Goal: Download file/media

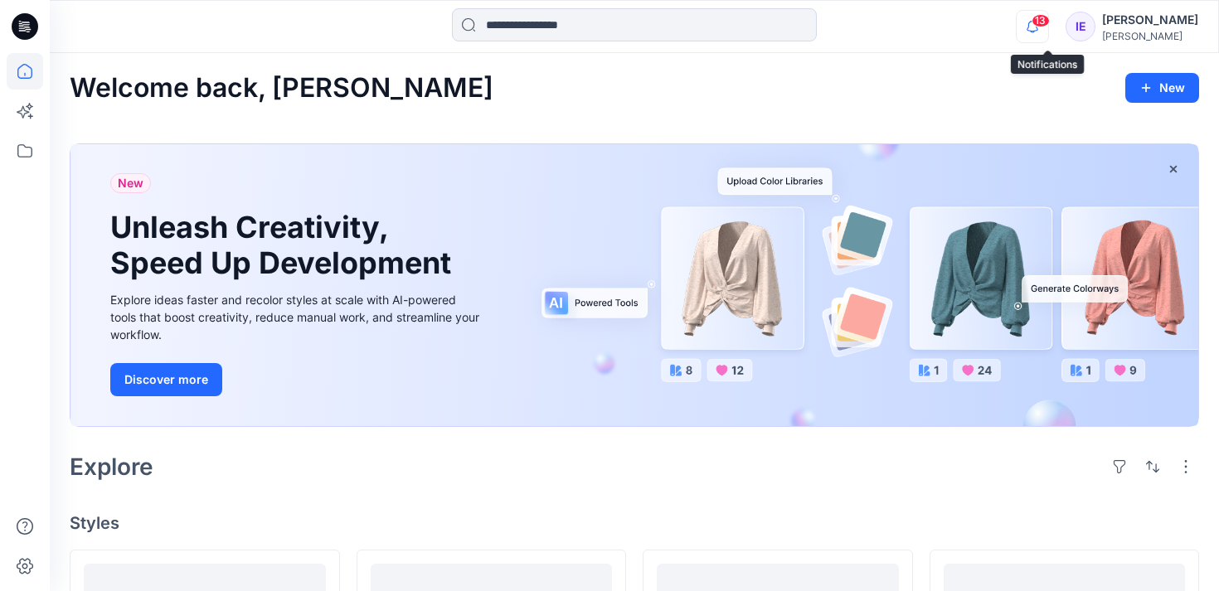
click at [1048, 27] on icon "button" at bounding box center [1033, 26] width 32 height 33
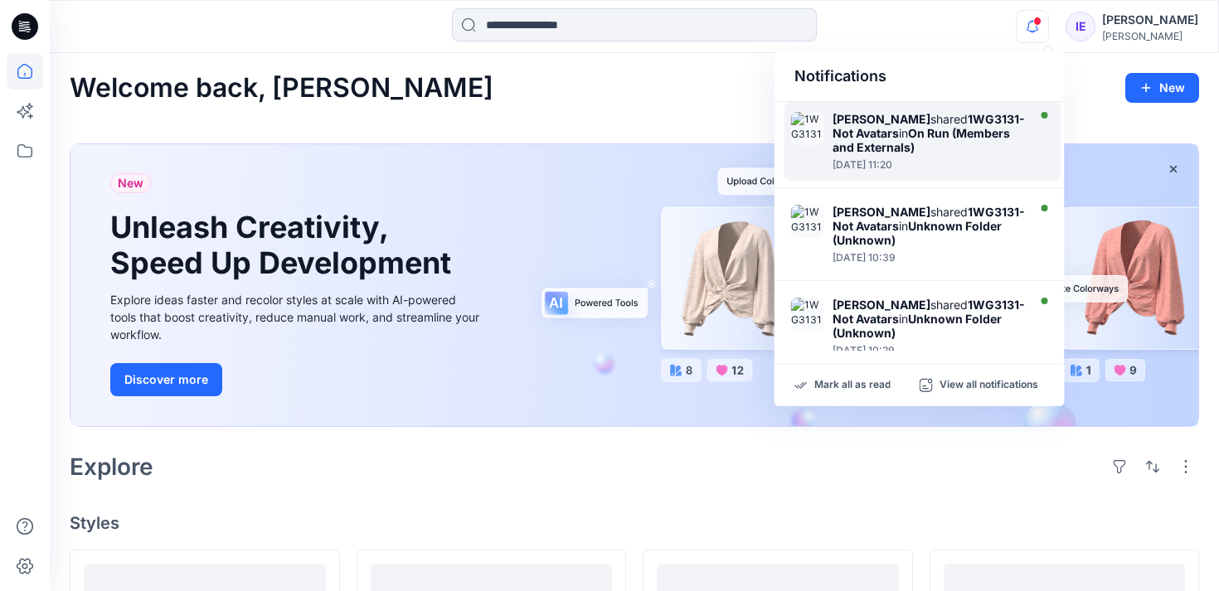
click at [1002, 136] on strong "On Run (Members and Externals)" at bounding box center [921, 140] width 177 height 28
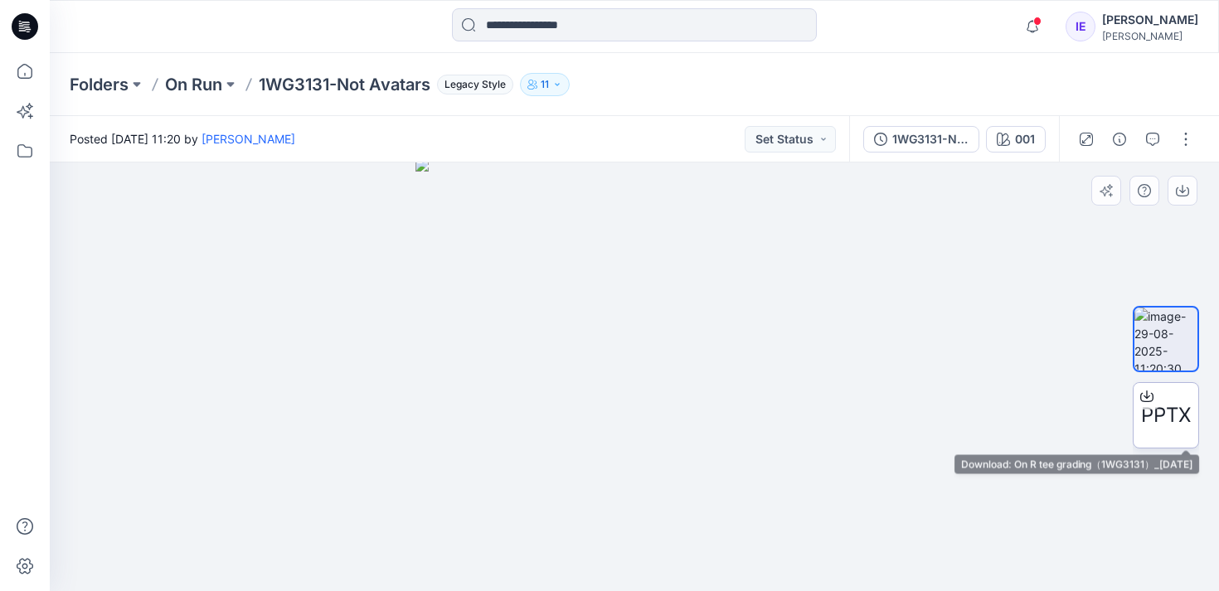
click at [1153, 425] on span "PPTX" at bounding box center [1166, 416] width 50 height 30
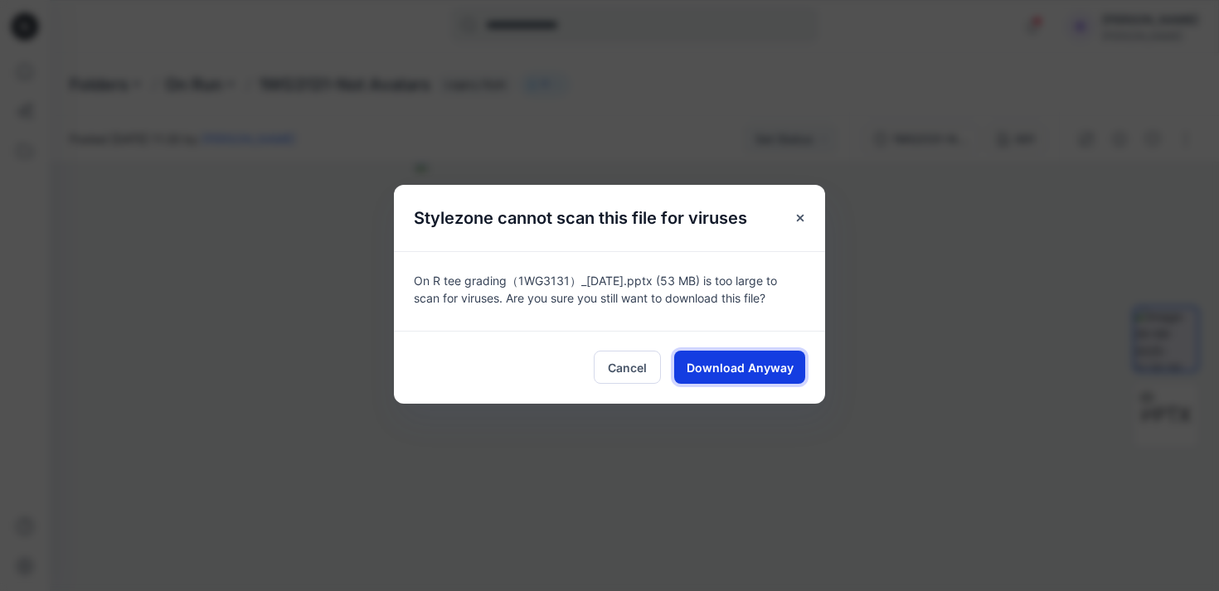
click at [761, 367] on span "Download Anyway" at bounding box center [740, 367] width 107 height 17
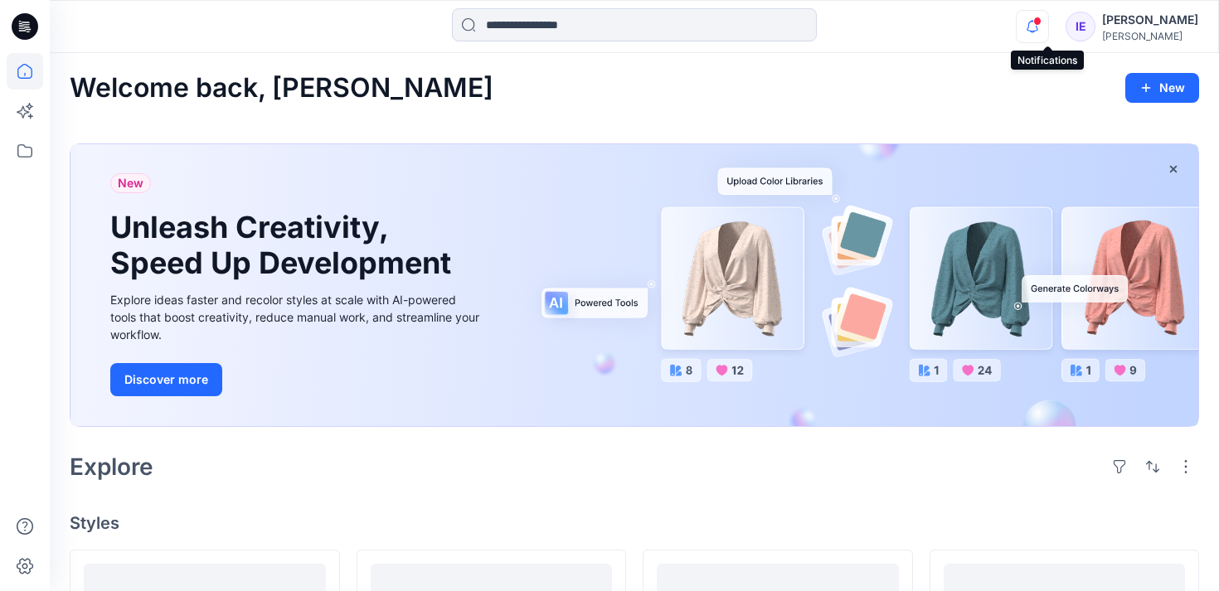
click at [1046, 27] on icon "button" at bounding box center [1033, 26] width 32 height 33
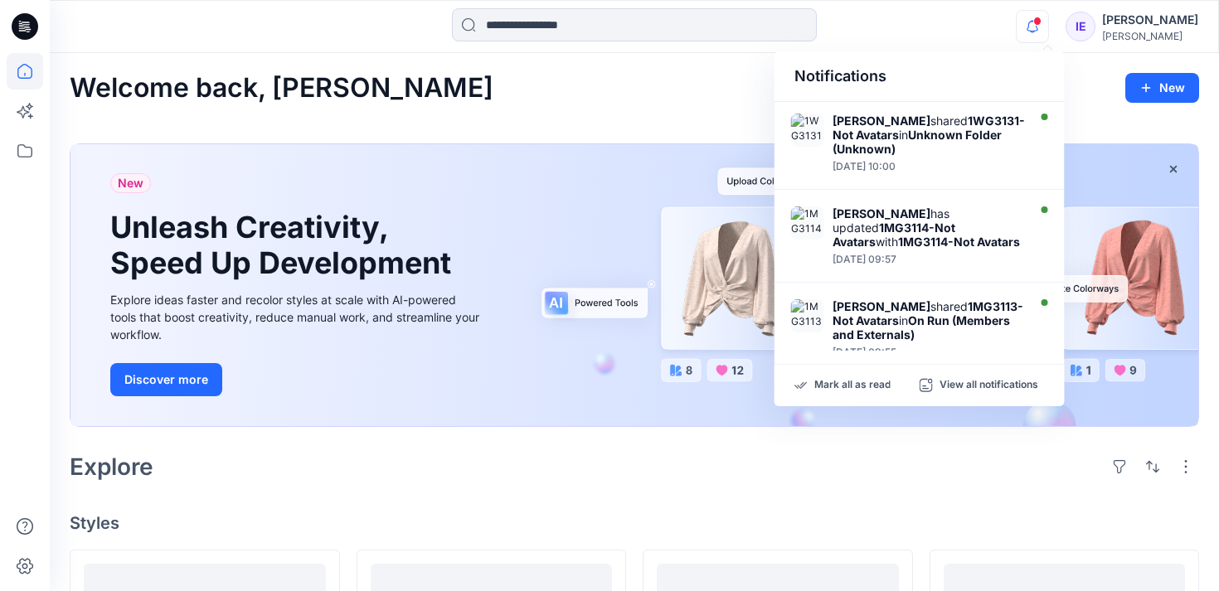
scroll to position [279, 0]
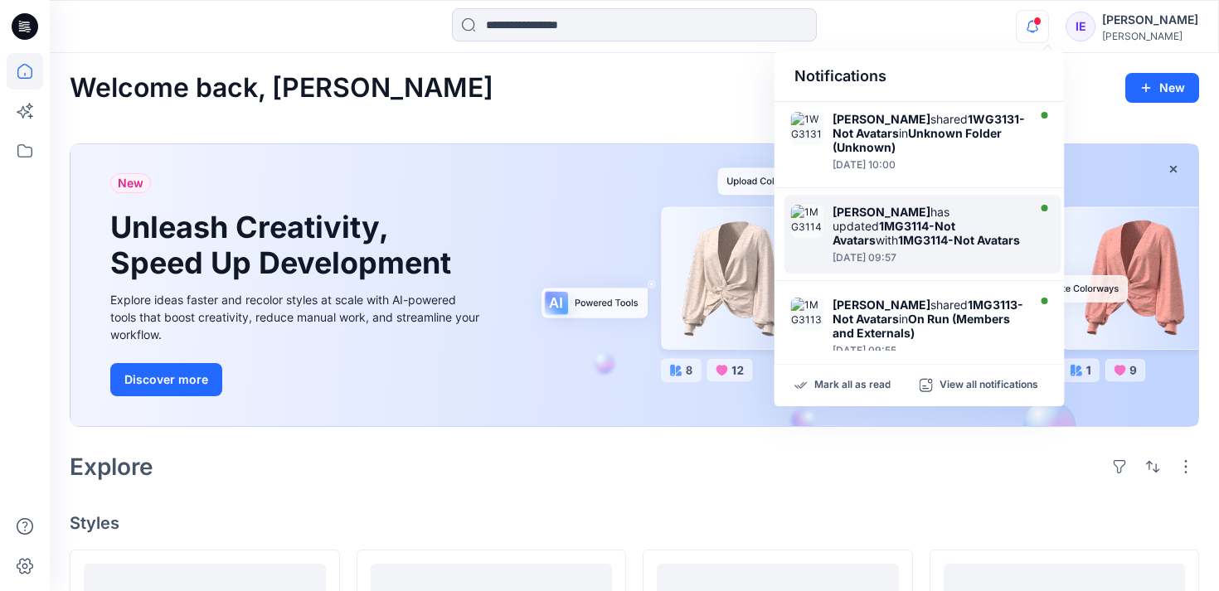
click at [972, 236] on div "[PERSON_NAME] has updated 1MG3114-Not Avatars with 1MG3114-Not Avatars" at bounding box center [928, 226] width 191 height 42
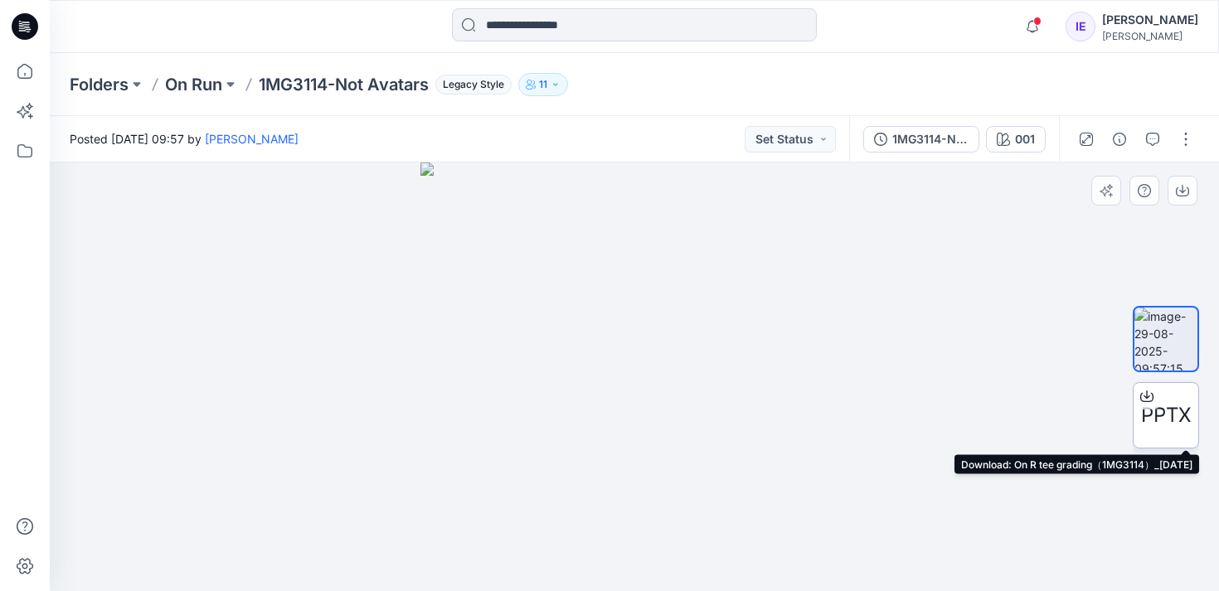
click at [1172, 399] on div "PPTX" at bounding box center [1166, 415] width 66 height 66
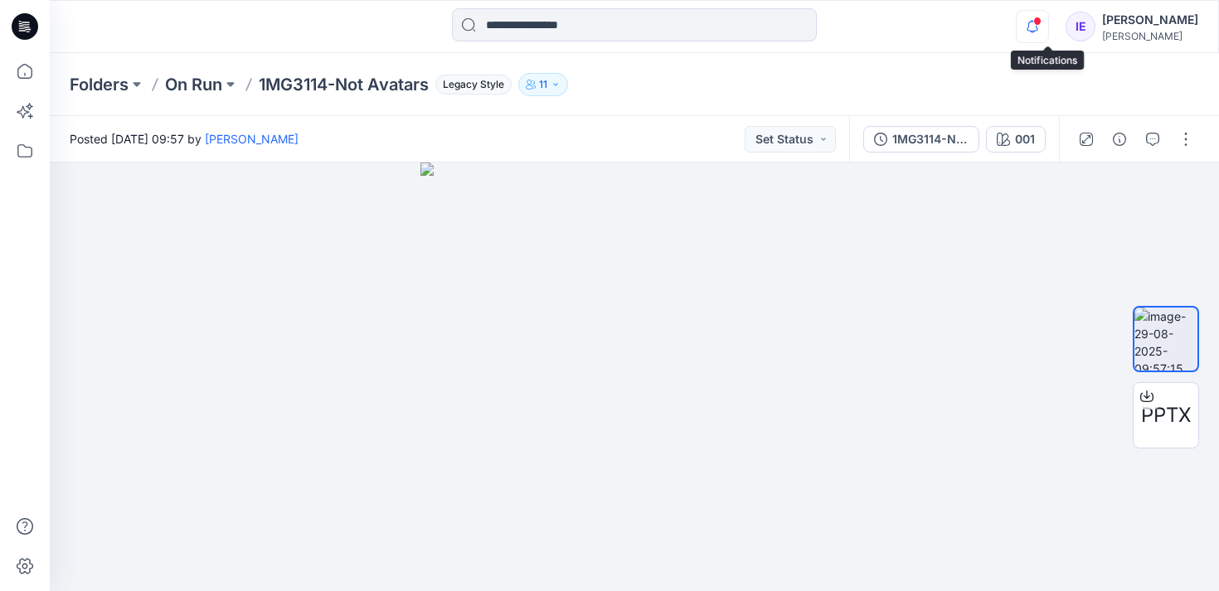
click at [1048, 27] on icon "button" at bounding box center [1033, 26] width 32 height 33
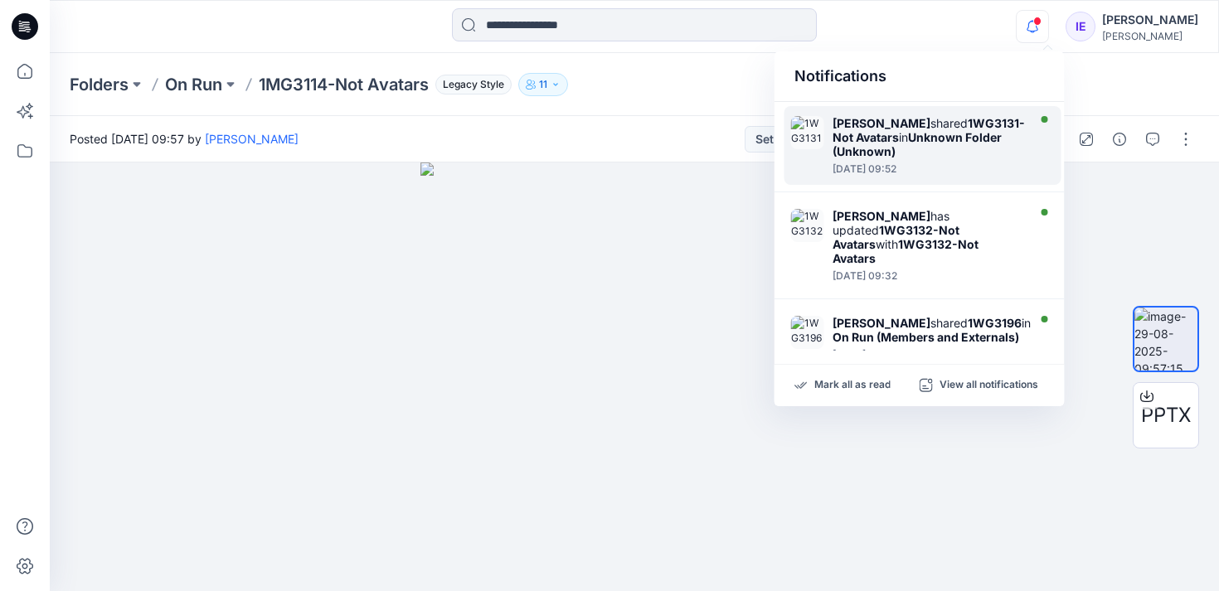
scroll to position [552, 0]
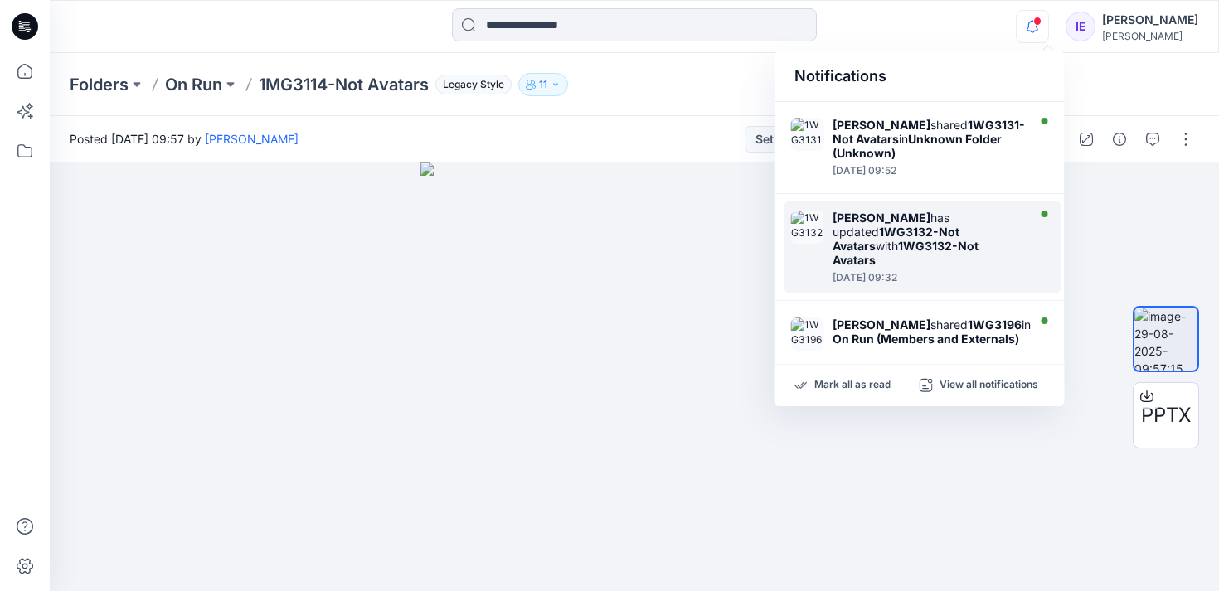
click at [966, 245] on div "[PERSON_NAME] has updated 1WG3132-Not Avatars with 1WG3132-Not Avatars" at bounding box center [928, 239] width 191 height 56
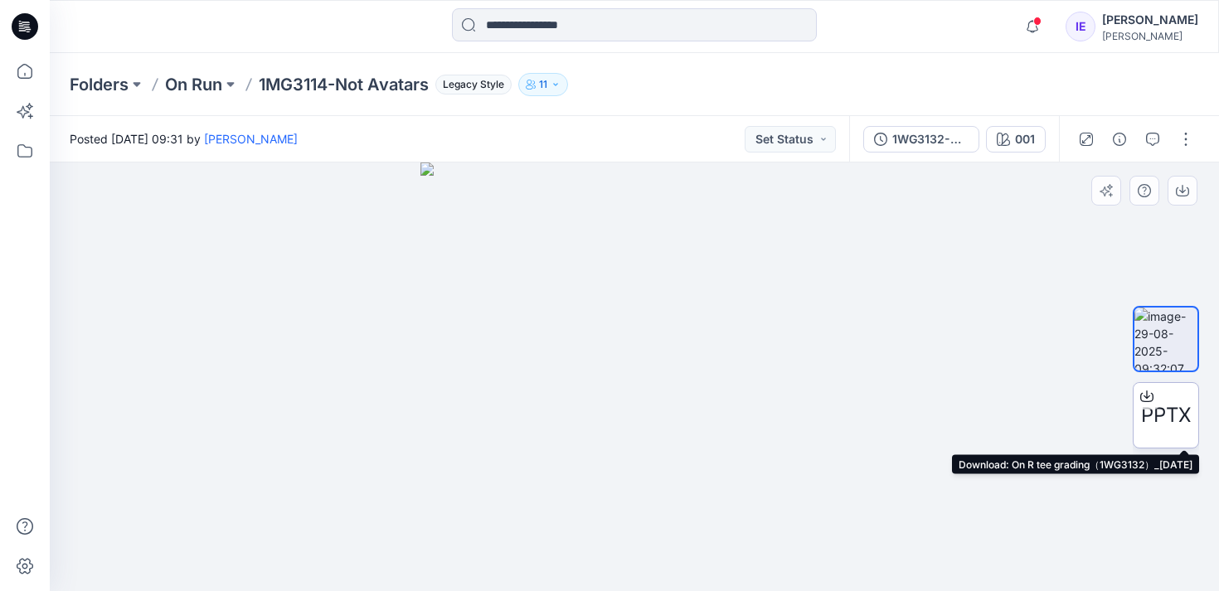
click at [1158, 420] on span "PPTX" at bounding box center [1166, 416] width 50 height 30
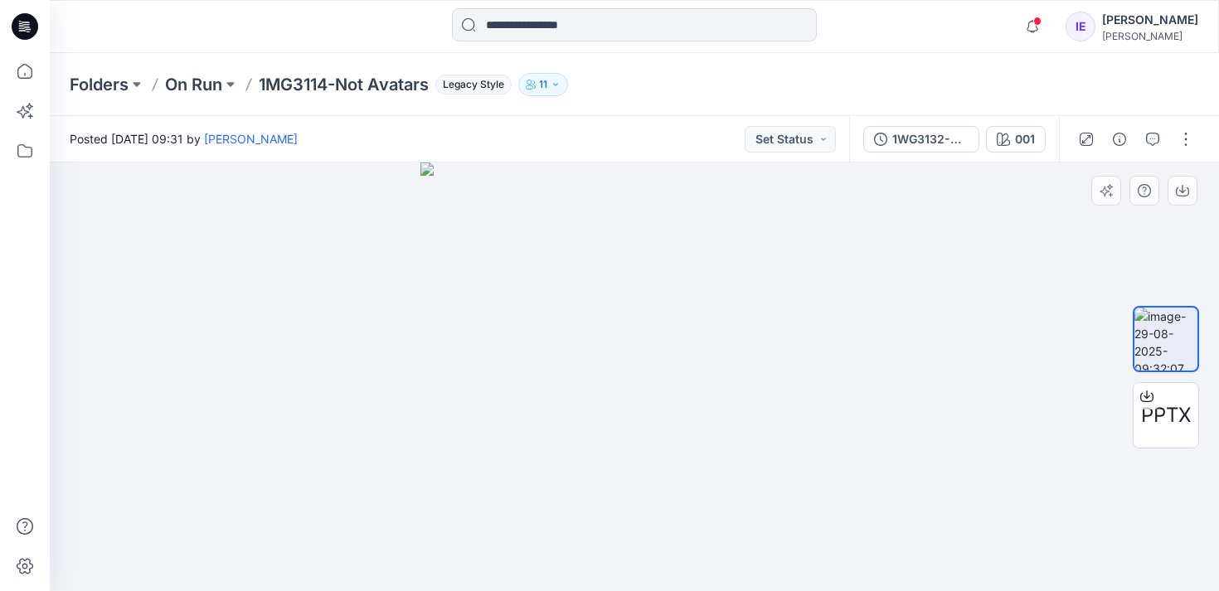
click at [995, 339] on div at bounding box center [634, 377] width 1169 height 429
click at [1042, 18] on span at bounding box center [1037, 21] width 8 height 9
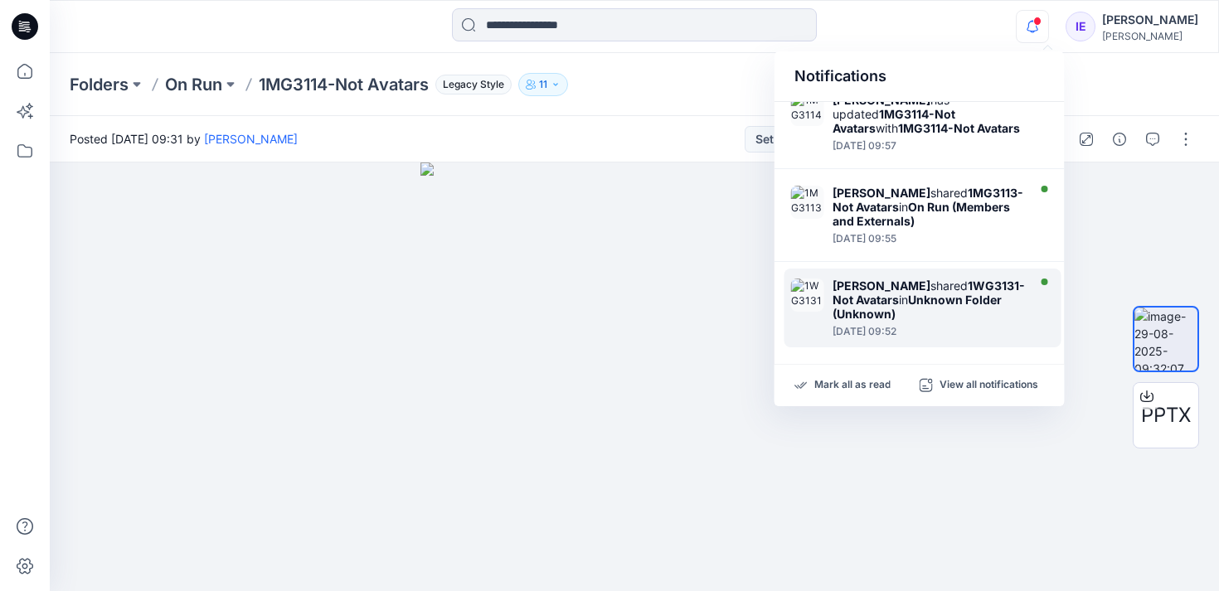
scroll to position [377, 0]
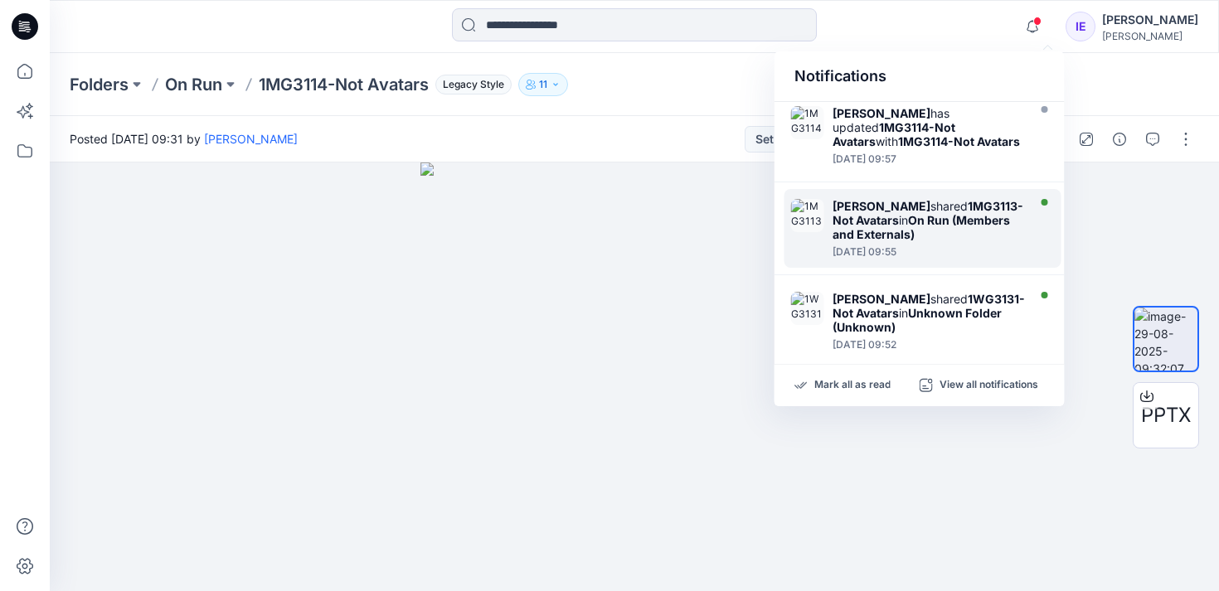
click at [955, 224] on strong "On Run (Members and Externals)" at bounding box center [921, 227] width 177 height 28
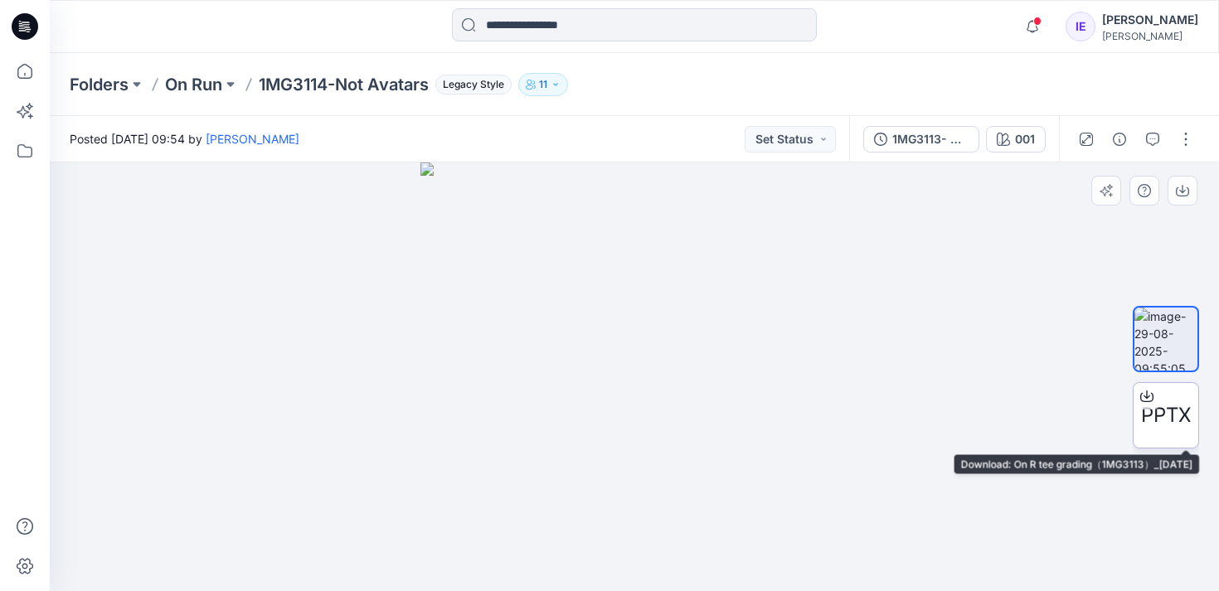
click at [1167, 414] on span "PPTX" at bounding box center [1166, 416] width 50 height 30
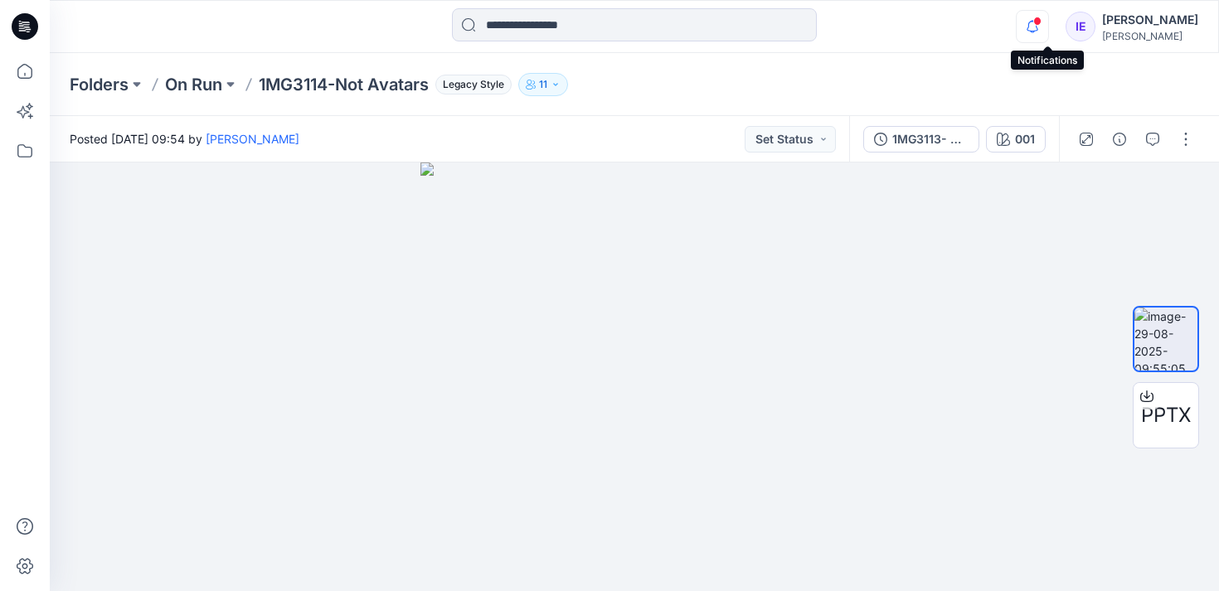
click at [1047, 27] on icon "button" at bounding box center [1033, 26] width 32 height 33
